Goal: Answer question/provide support

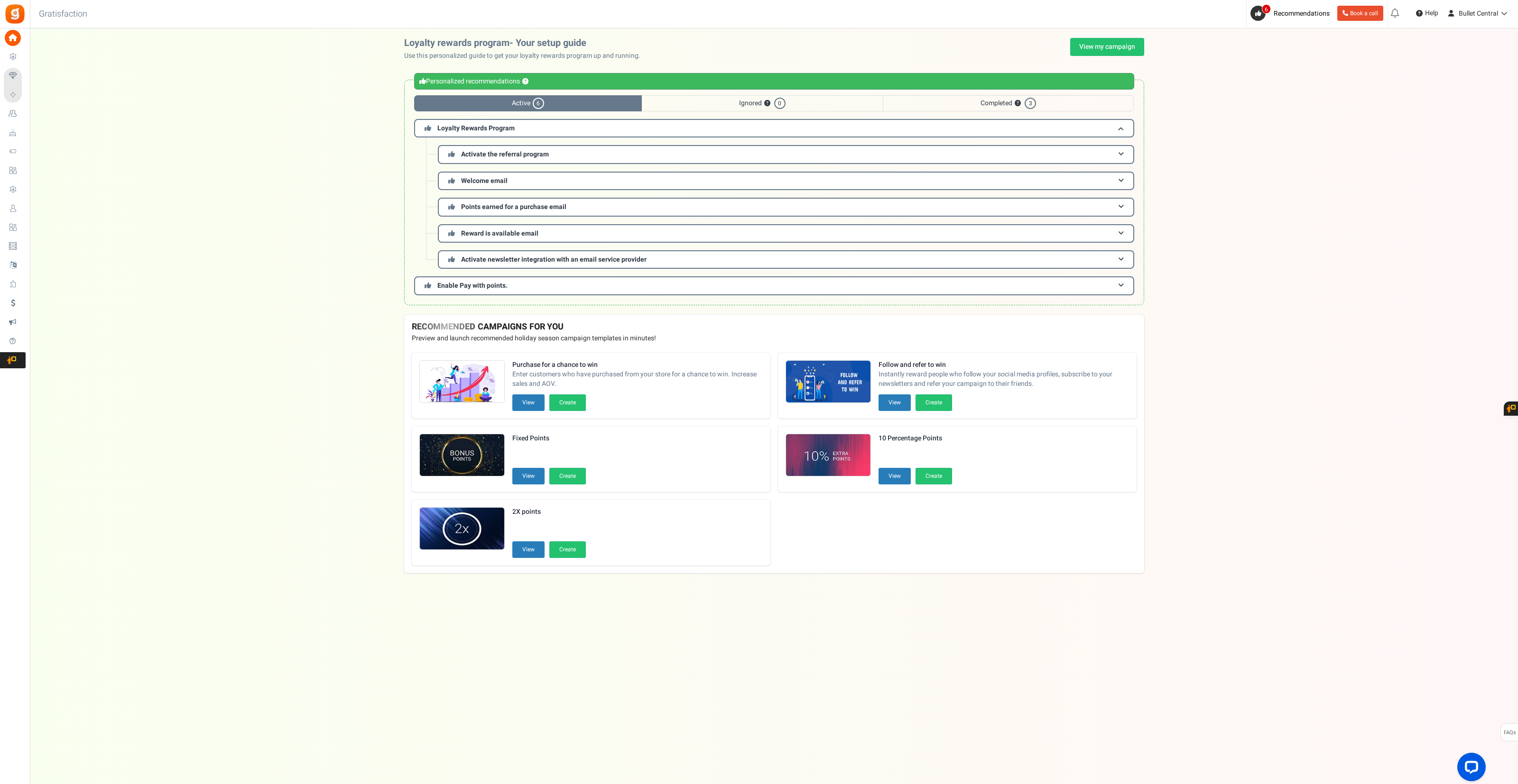
click at [801, 305] on div "Personalized recommendations ? Active 6 Ignored ? 0 Completed ? 3 Loyalty Rewar…" at bounding box center [773, 192] width 740 height 226
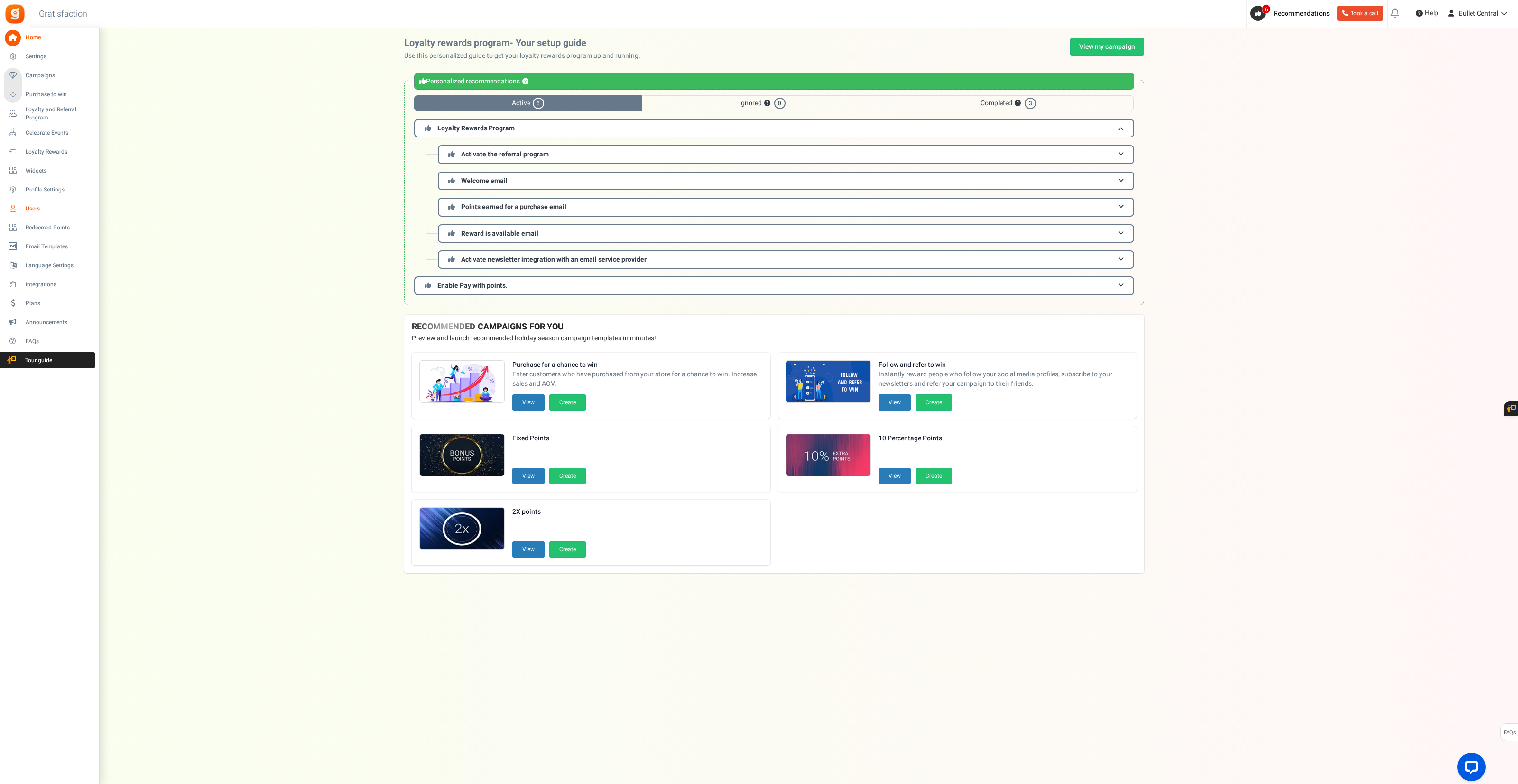
click at [38, 213] on link "Users" at bounding box center [49, 209] width 91 height 16
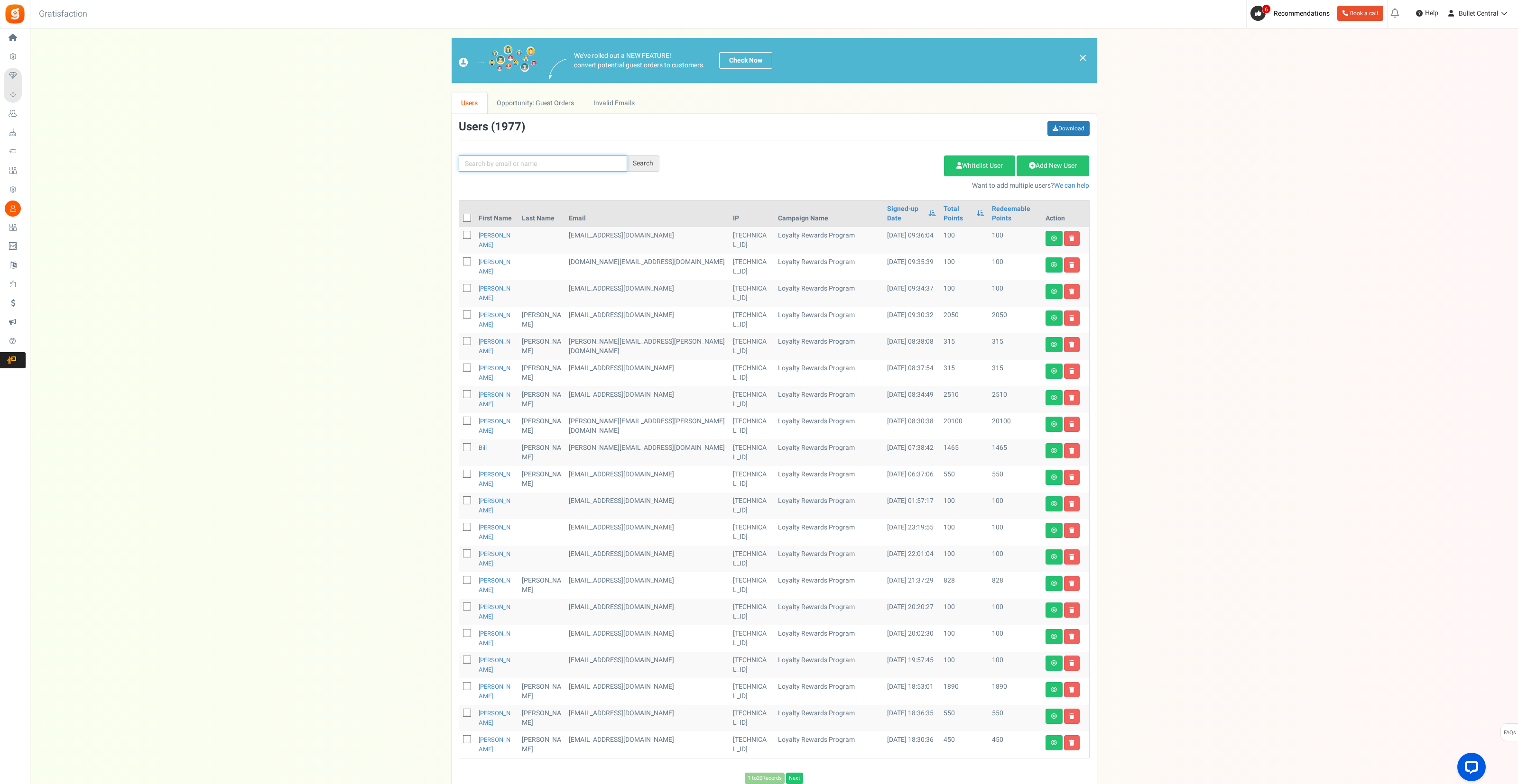
click at [524, 168] on input "text" at bounding box center [543, 163] width 168 height 16
type input "stanber"
click at [647, 163] on div "Search" at bounding box center [643, 163] width 33 height 16
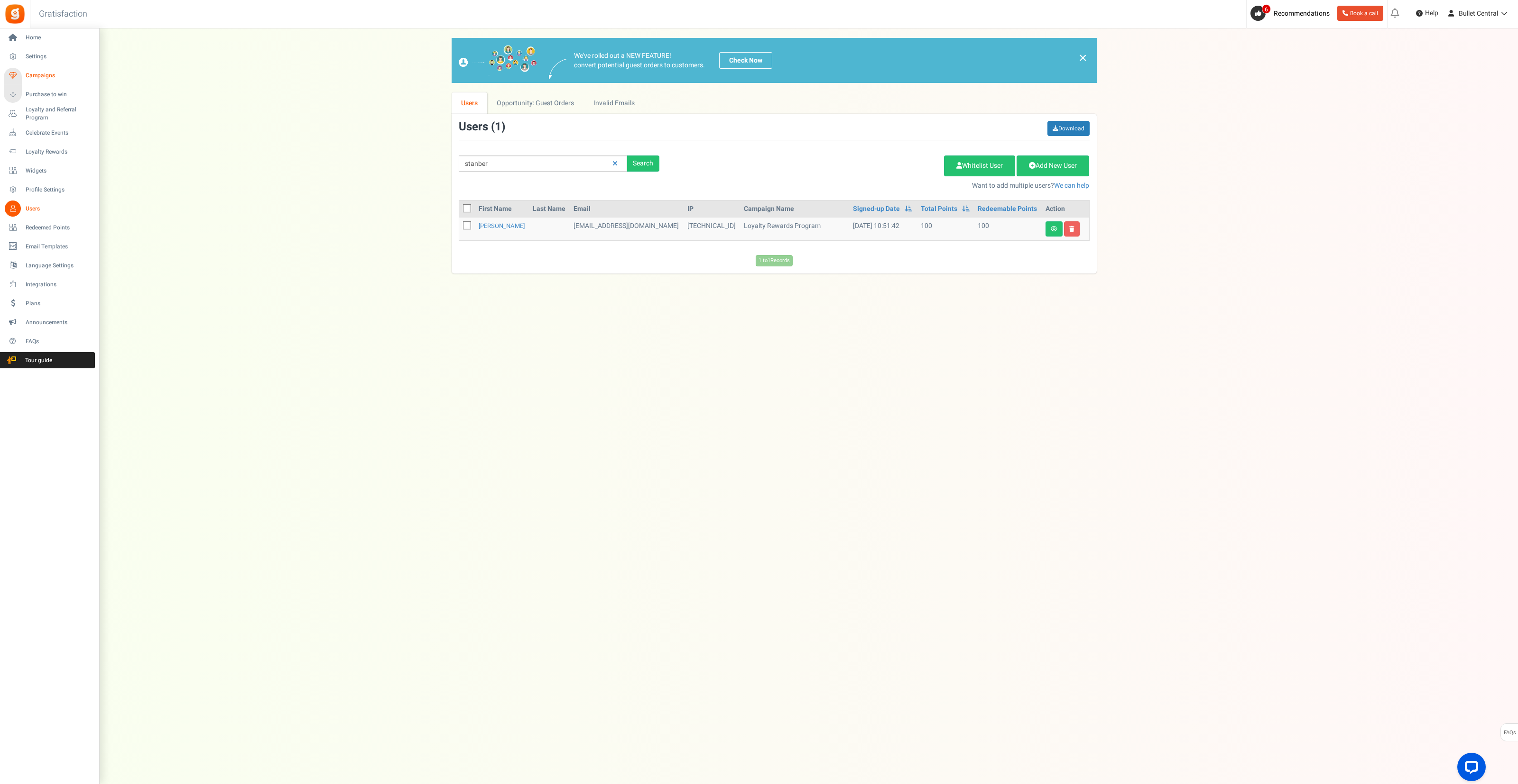
click at [40, 74] on span "Campaigns" at bounding box center [58, 76] width 66 height 8
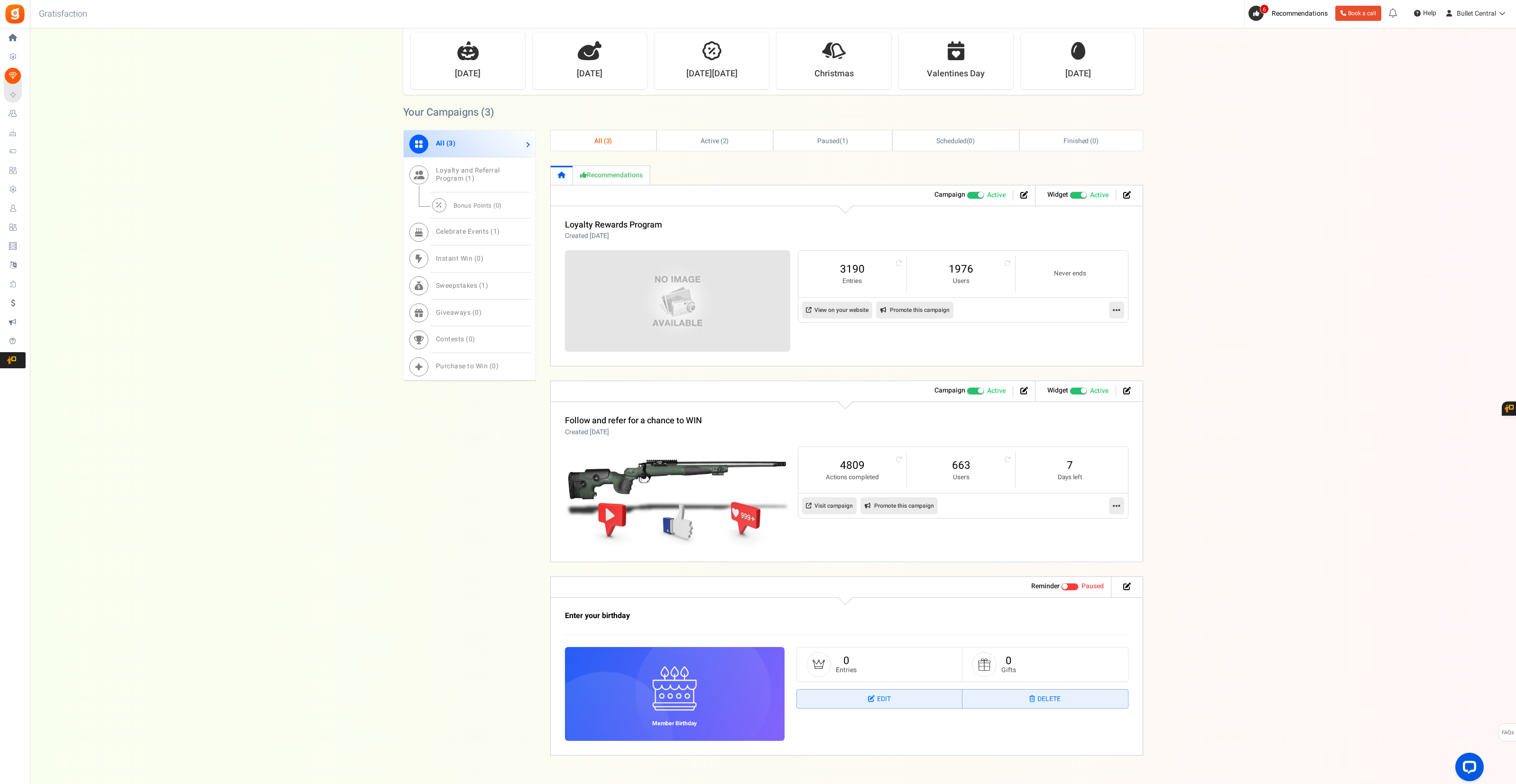
scroll to position [370, 0]
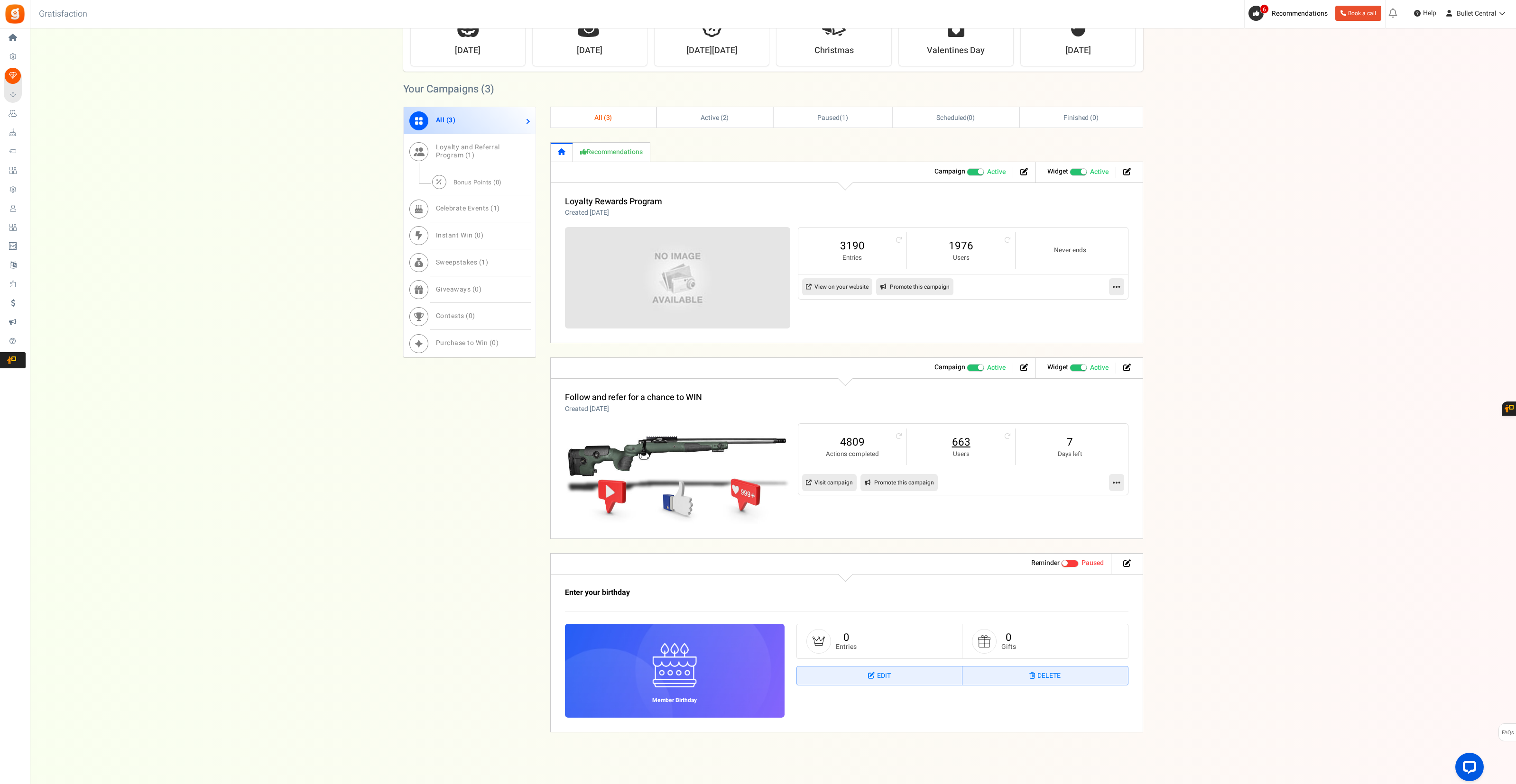
click at [957, 442] on link "663" at bounding box center [960, 442] width 90 height 15
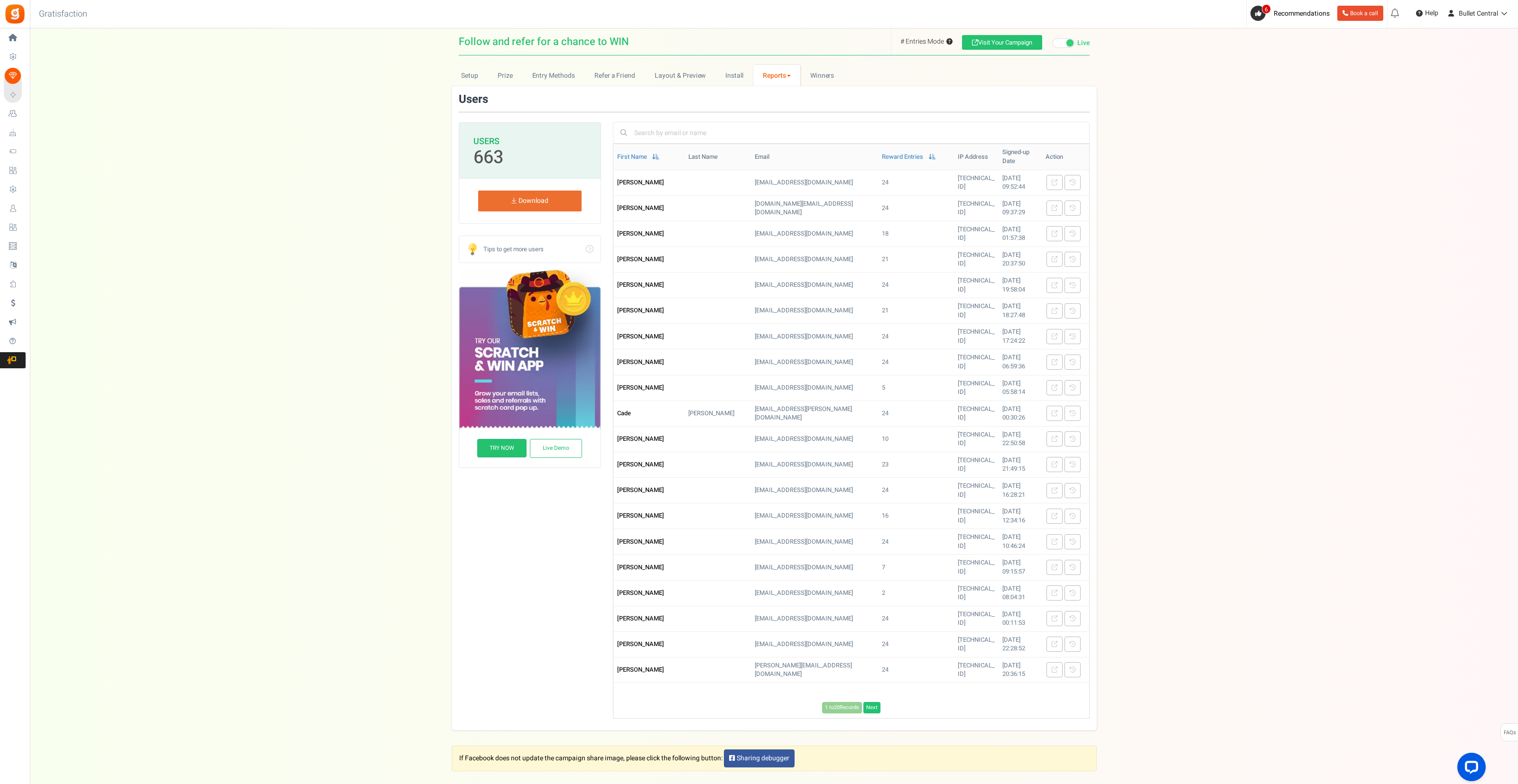
click at [709, 133] on input "text" at bounding box center [856, 133] width 450 height 16
click at [677, 203] on link "[PERSON_NAME] - [PERSON_NAME][EMAIL_ADDRESS][DOMAIN_NAME]" at bounding box center [746, 208] width 212 height 10
type input "[PERSON_NAME]"
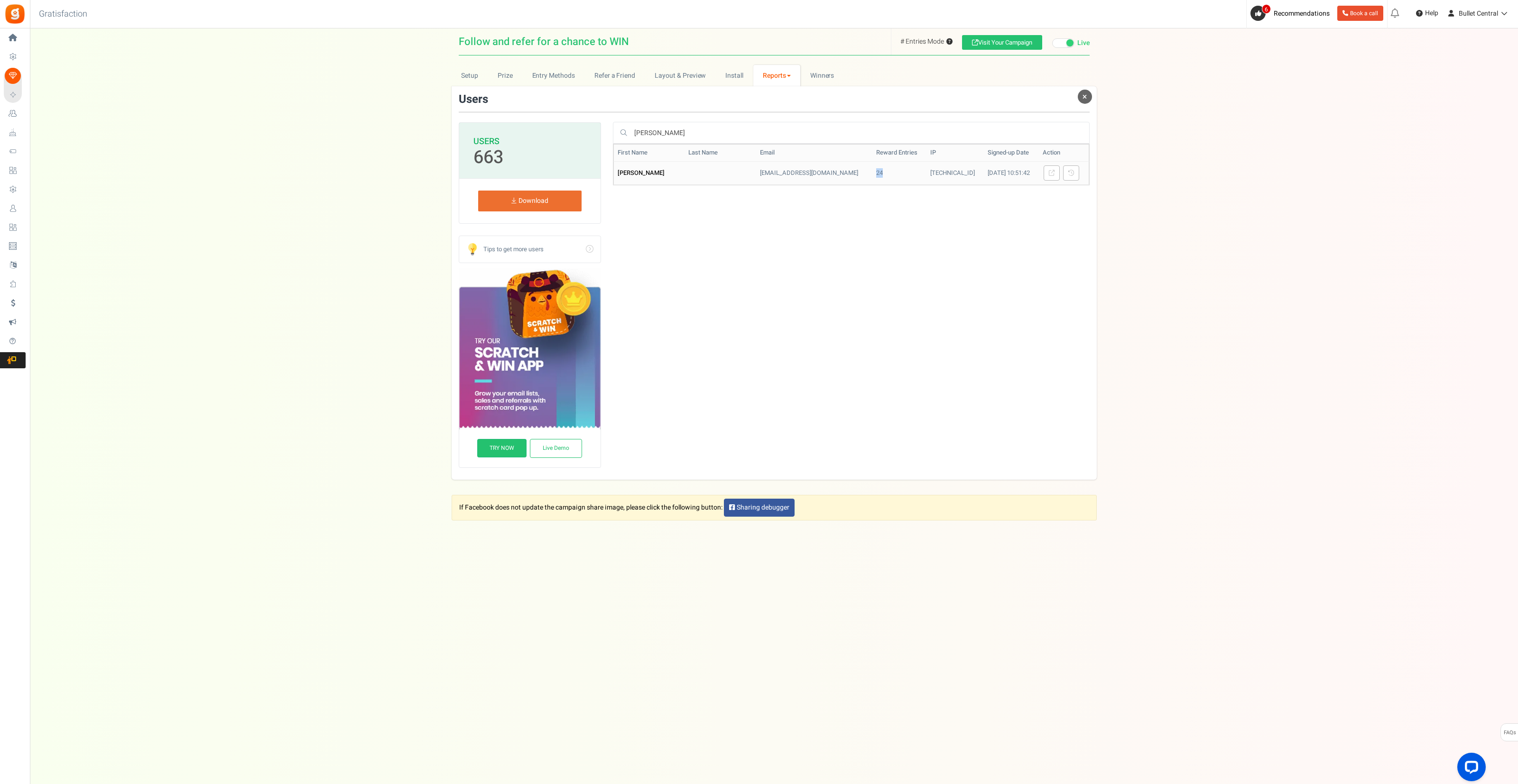
drag, startPoint x: 858, startPoint y: 171, endPoint x: 870, endPoint y: 170, distance: 12.0
click at [872, 170] on td "24" at bounding box center [898, 173] width 54 height 24
